Goal: Check status: Check status

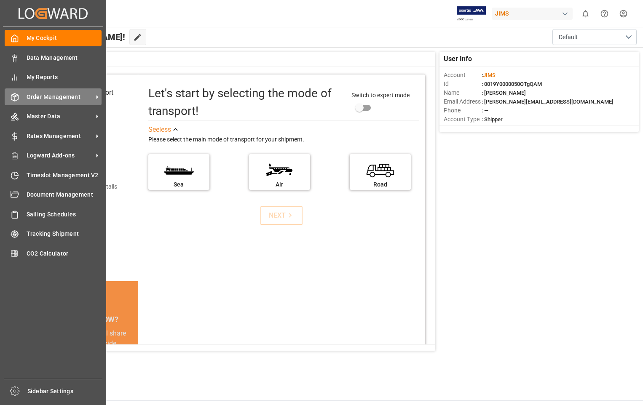
click at [54, 94] on span "Order Management" at bounding box center [60, 97] width 67 height 9
click at [75, 98] on span "Order Management" at bounding box center [60, 97] width 67 height 9
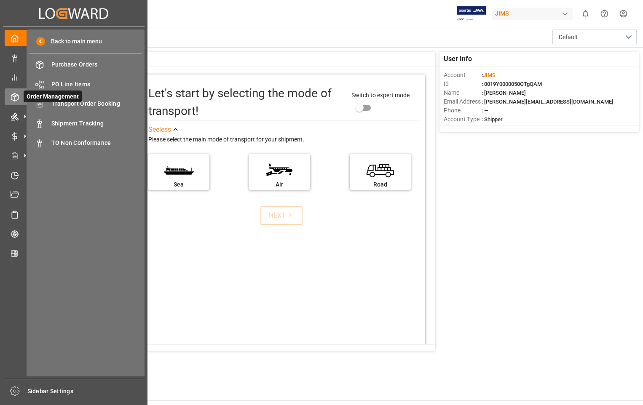
click at [80, 102] on span "Order Management" at bounding box center [53, 97] width 58 height 12
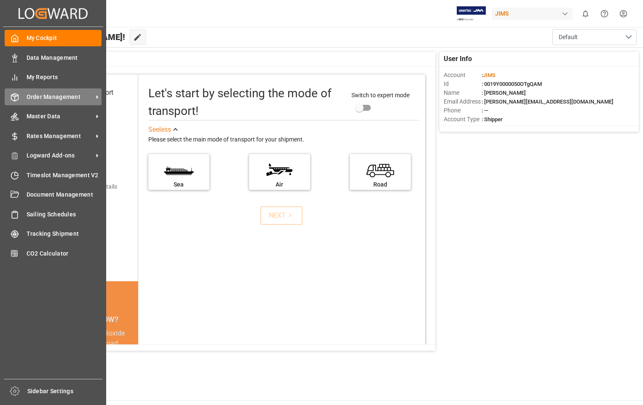
click at [55, 96] on span "Order Management" at bounding box center [60, 97] width 67 height 9
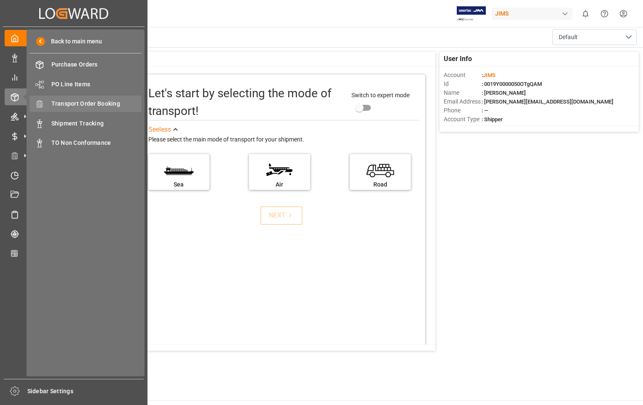
click at [109, 104] on span "Transport Order Booking" at bounding box center [96, 103] width 91 height 9
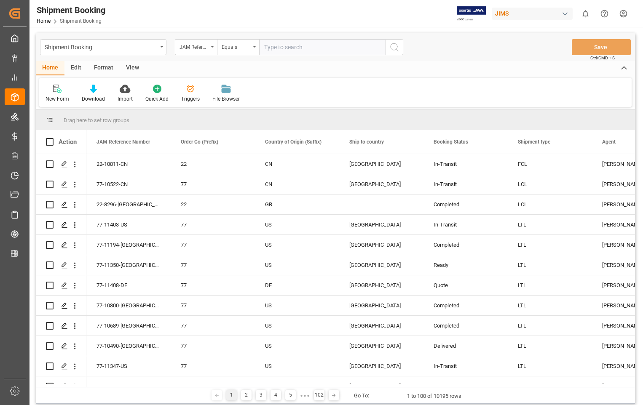
click at [287, 47] on input "text" at bounding box center [322, 47] width 126 height 16
type input "22-11326-US"
click at [391, 48] on icon "search button" at bounding box center [394, 47] width 10 height 10
